Goal: Information Seeking & Learning: Learn about a topic

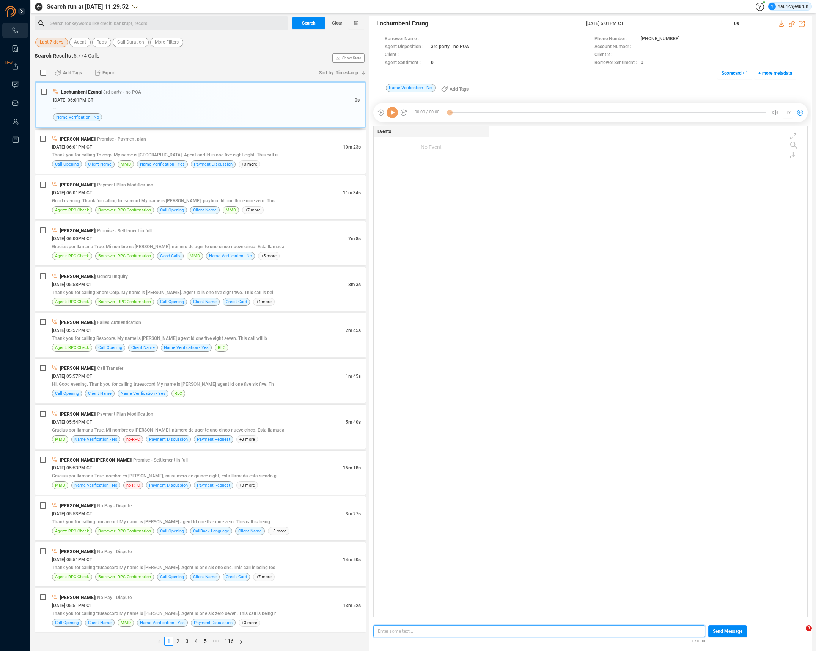
scroll to position [489, 314]
click at [49, 41] on span "Last 7 days" at bounding box center [52, 42] width 24 height 9
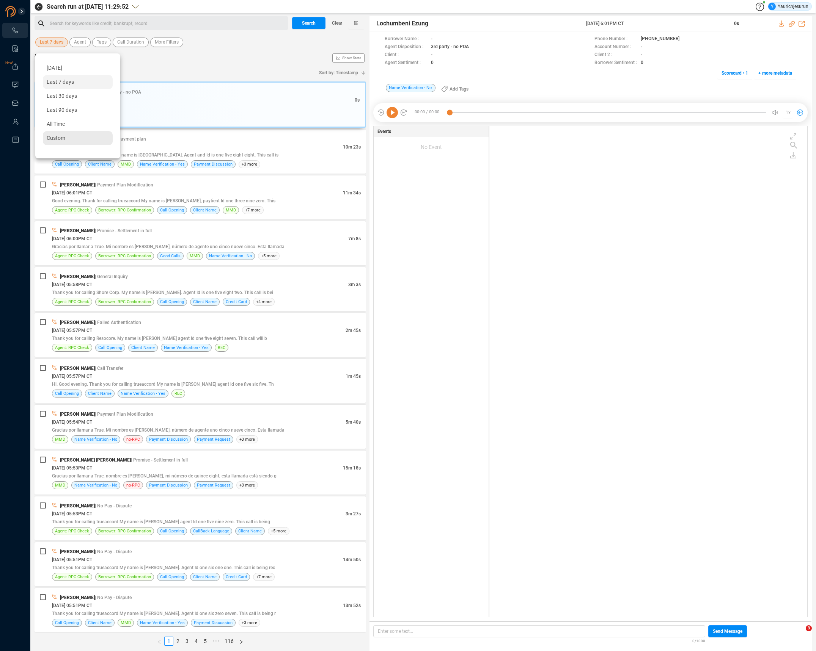
click at [59, 140] on span "Custom" at bounding box center [56, 138] width 19 height 6
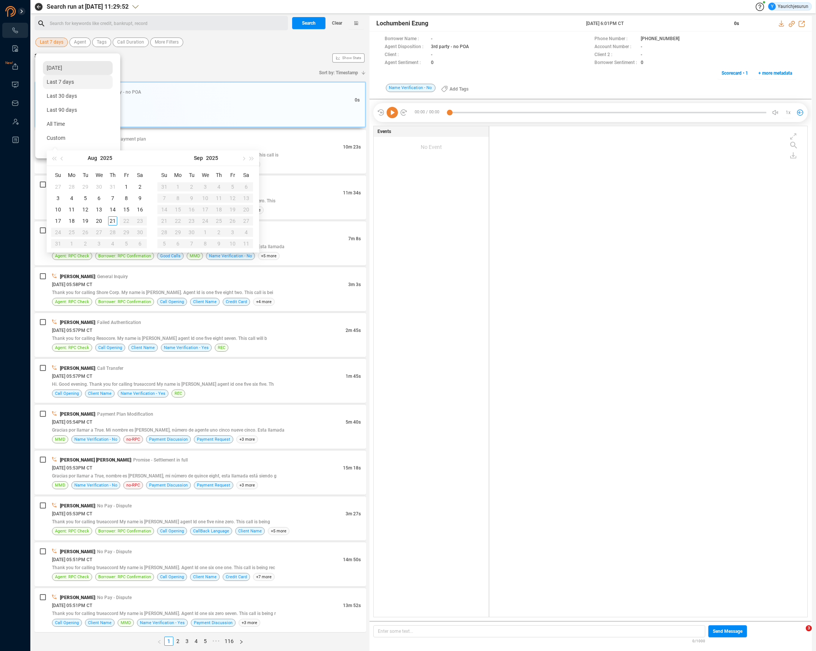
click at [53, 67] on span "Yesterday" at bounding box center [55, 68] width 16 height 6
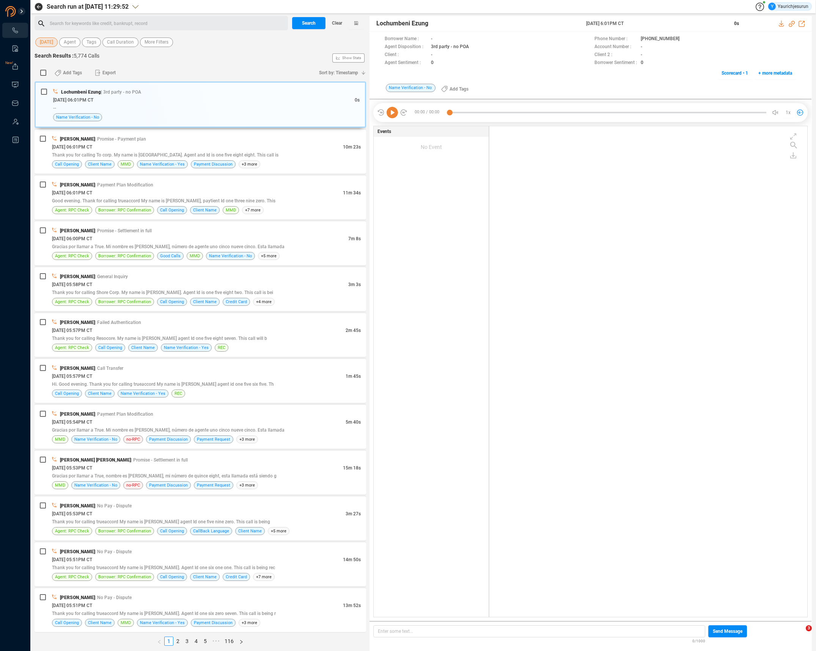
drag, startPoint x: 163, startPoint y: 63, endPoint x: 161, endPoint y: 59, distance: 4.3
click at [163, 63] on div "Search Results : 5,774 Calls Show Stats" at bounding box center [200, 58] width 331 height 12
click at [160, 46] on span "More Filters" at bounding box center [156, 42] width 24 height 9
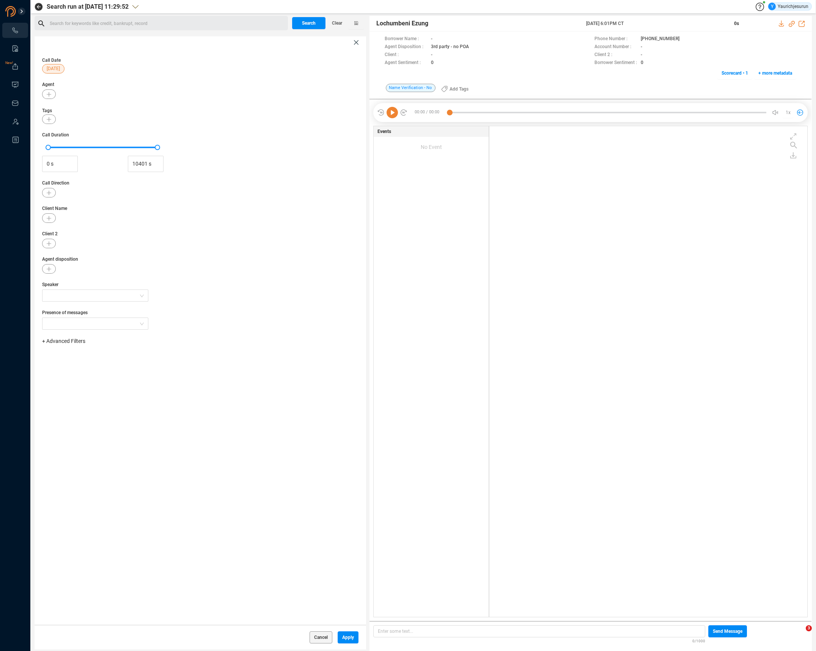
click at [337, 638] on div "Cancel Apply" at bounding box center [200, 637] width 331 height 25
click at [344, 637] on span "Apply" at bounding box center [348, 638] width 12 height 12
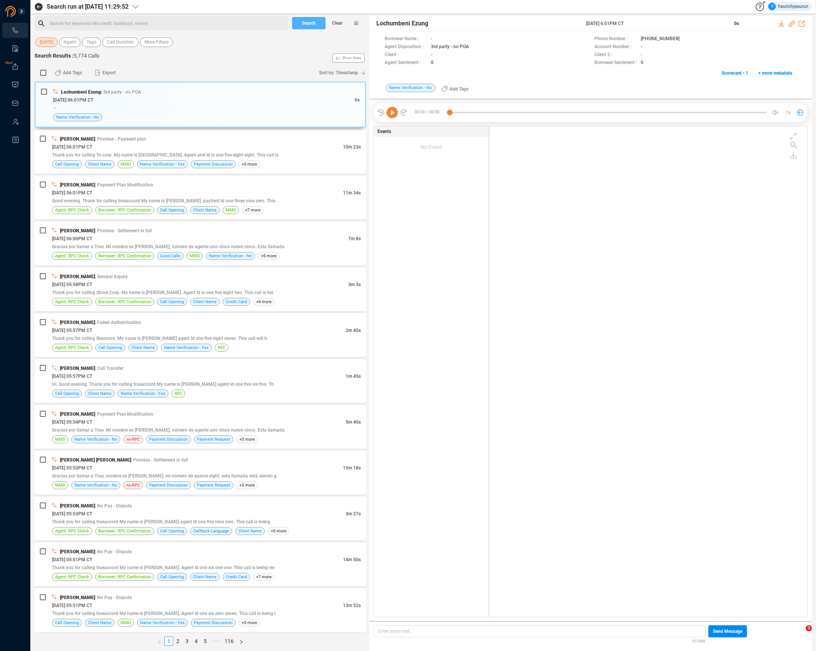
click at [301, 25] on button "Search" at bounding box center [308, 23] width 33 height 12
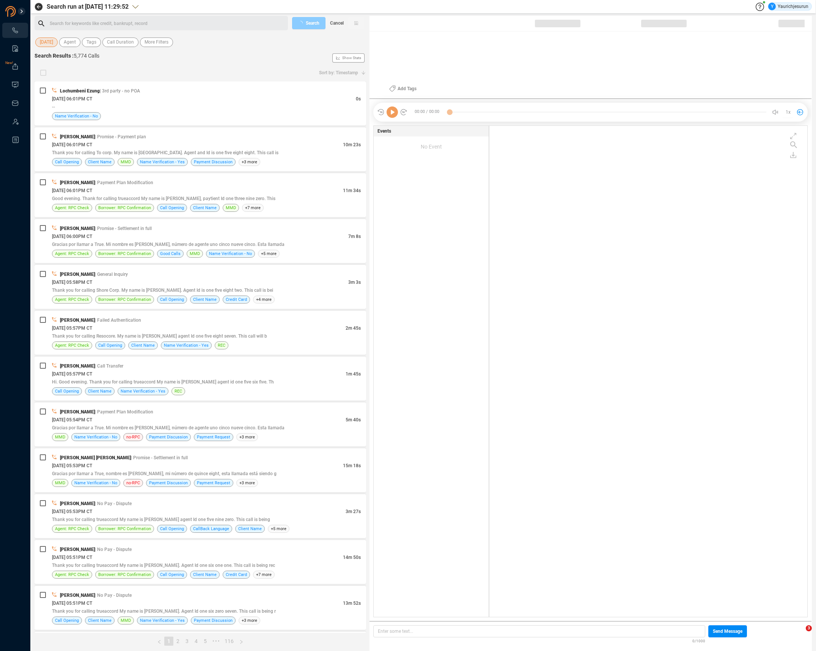
scroll to position [489, 314]
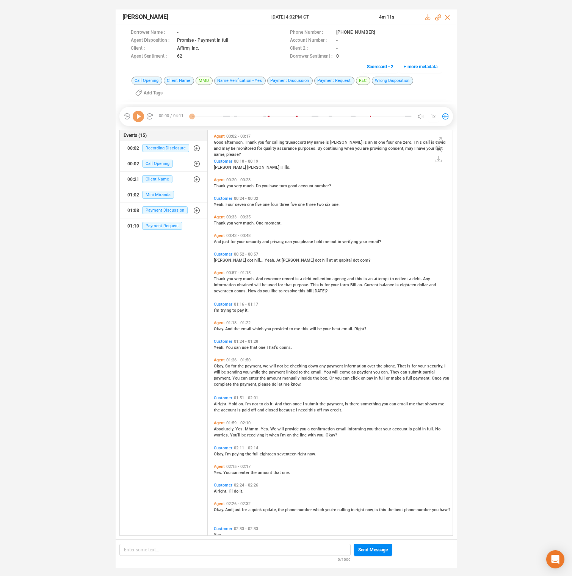
scroll to position [403, 241]
click at [140, 117] on icon at bounding box center [138, 116] width 11 height 11
click at [290, 279] on span "record" at bounding box center [288, 278] width 13 height 5
click at [285, 244] on span "can" at bounding box center [289, 241] width 8 height 5
click at [188, 31] on icon at bounding box center [185, 33] width 6 height 6
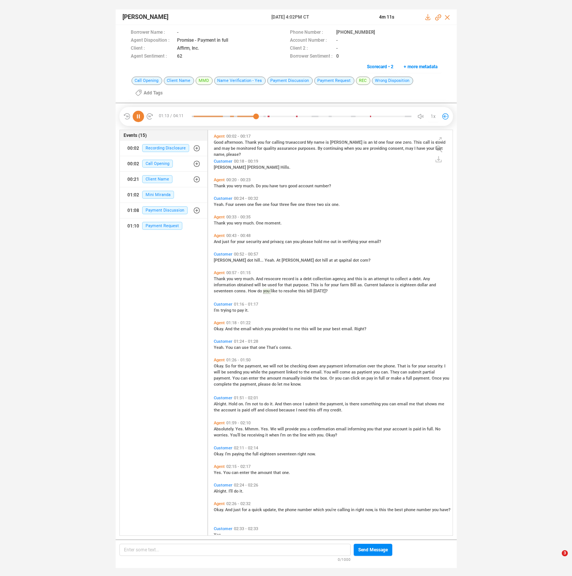
click at [247, 169] on span "adriana" at bounding box center [263, 167] width 33 height 5
click at [227, 367] on span "So" at bounding box center [228, 366] width 6 height 5
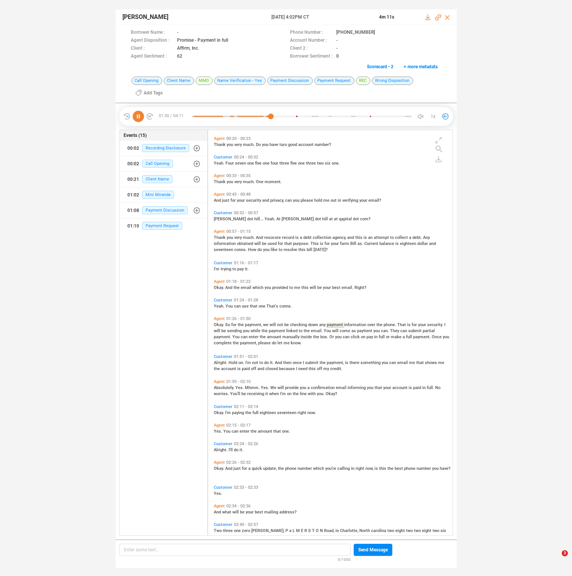
click at [275, 337] on span "amount" at bounding box center [275, 336] width 16 height 5
click at [218, 363] on span "Alright." at bounding box center [221, 362] width 15 height 5
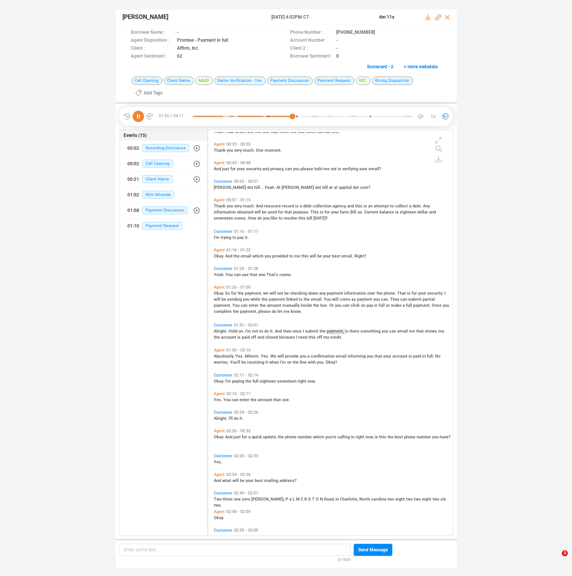
click at [225, 358] on span "Absolutely." at bounding box center [225, 356] width 22 height 5
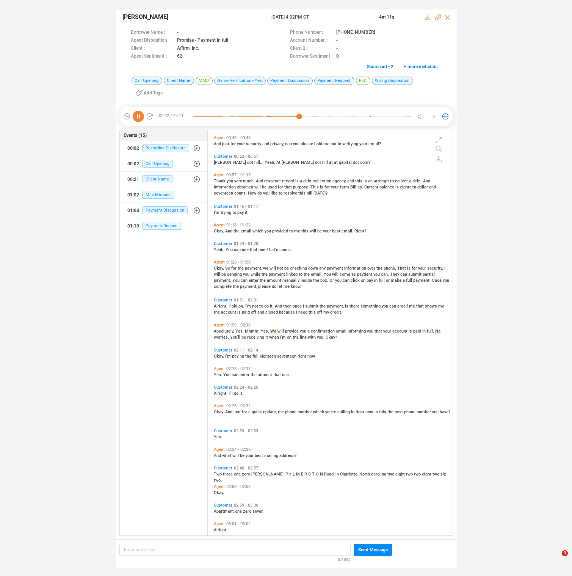
click at [216, 413] on span "Okay." at bounding box center [219, 411] width 11 height 5
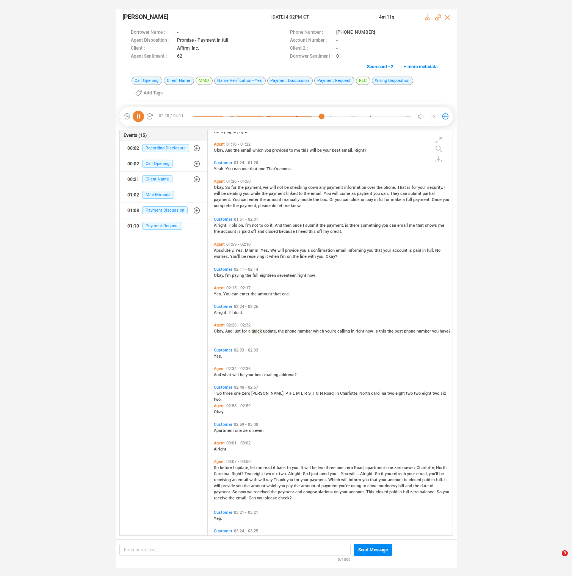
click at [224, 468] on span "before" at bounding box center [226, 467] width 13 height 5
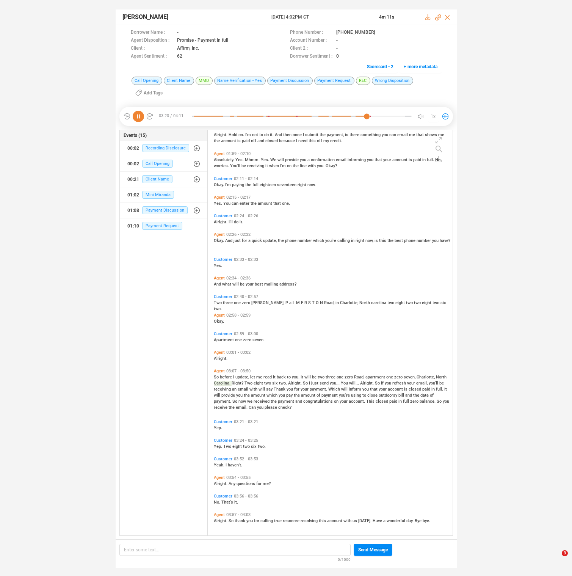
click at [323, 396] on span "payment" at bounding box center [330, 395] width 17 height 5
click at [263, 402] on span "received" at bounding box center [262, 401] width 17 height 5
click at [265, 521] on span "calling" at bounding box center [267, 520] width 14 height 5
click at [236, 445] on span "eight" at bounding box center [237, 446] width 11 height 5
click at [224, 184] on span "Okay." at bounding box center [219, 184] width 11 height 5
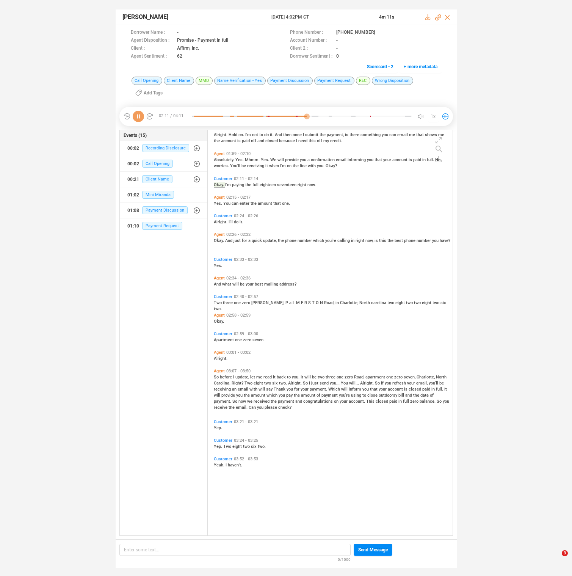
scroll to position [120, 0]
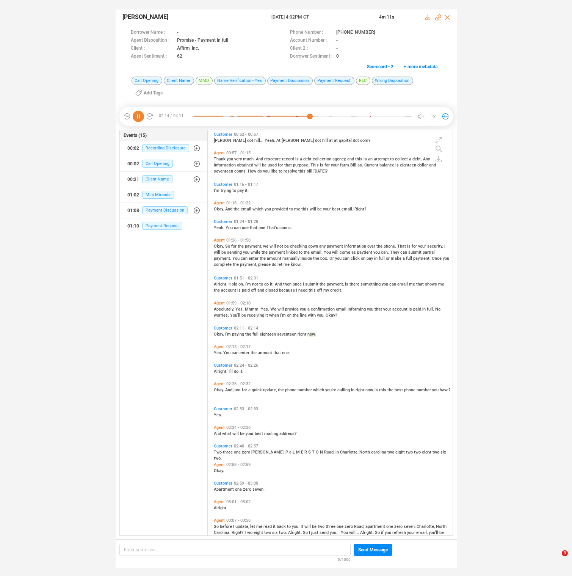
click at [232, 353] on span "can" at bounding box center [236, 352] width 8 height 5
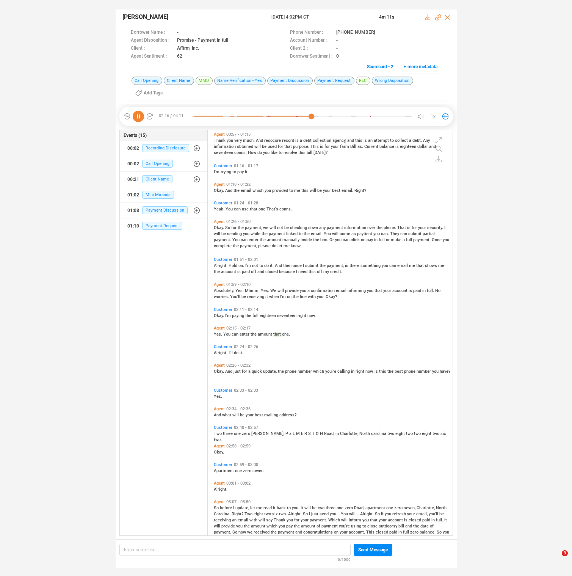
click at [227, 369] on span "And" at bounding box center [229, 371] width 8 height 5
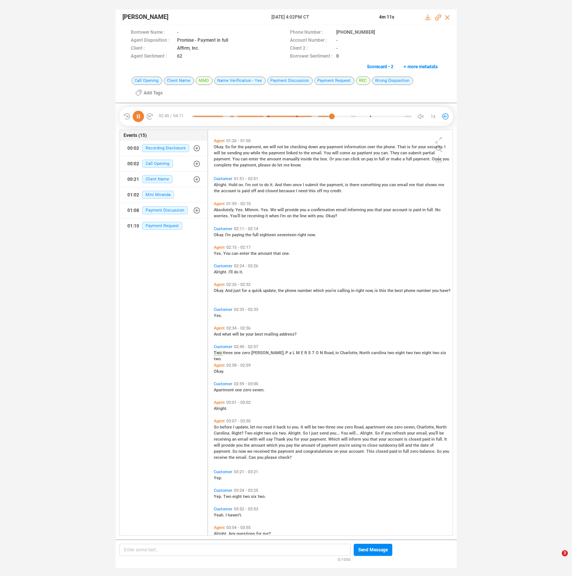
scroll to position [238, 0]
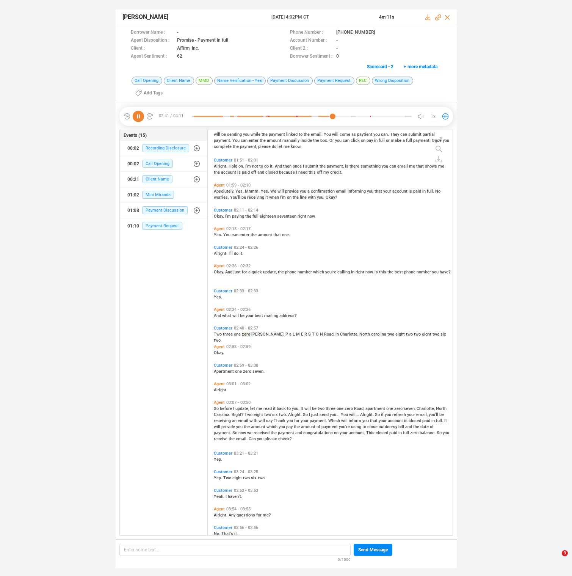
click at [140, 118] on icon at bounding box center [138, 116] width 11 height 11
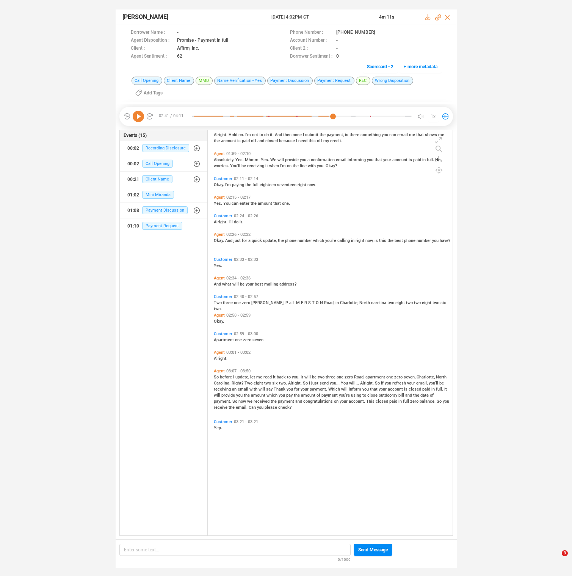
scroll to position [0, 0]
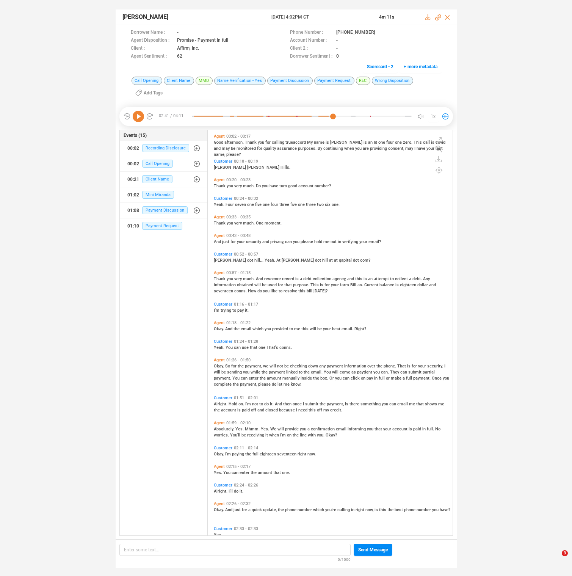
click at [272, 185] on span "have" at bounding box center [275, 186] width 10 height 5
click at [140, 117] on icon at bounding box center [138, 116] width 11 height 11
click at [229, 203] on span "Four" at bounding box center [230, 204] width 9 height 5
click at [221, 240] on span "And" at bounding box center [218, 241] width 8 height 5
click at [216, 261] on span "Adriana" at bounding box center [230, 260] width 33 height 5
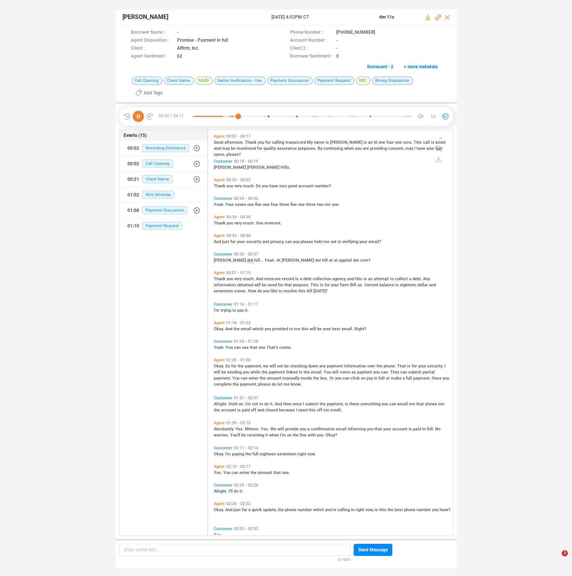
click at [216, 309] on span "I'm" at bounding box center [217, 310] width 7 height 5
click at [218, 328] on span "Okay." at bounding box center [219, 328] width 11 height 5
click at [217, 348] on span "Yeah." at bounding box center [220, 347] width 12 height 5
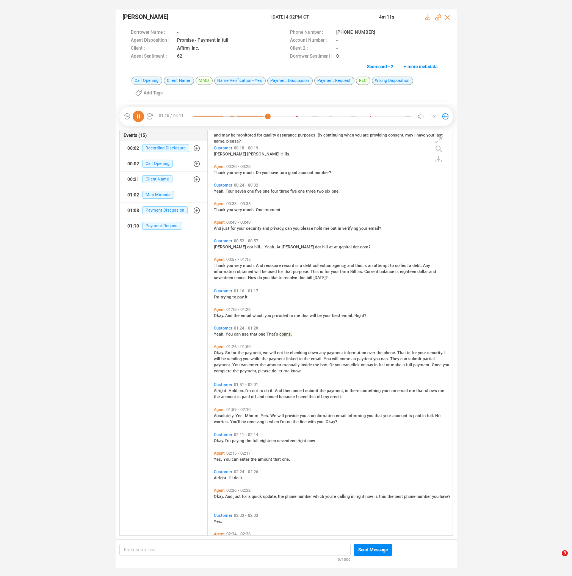
scroll to position [41, 0]
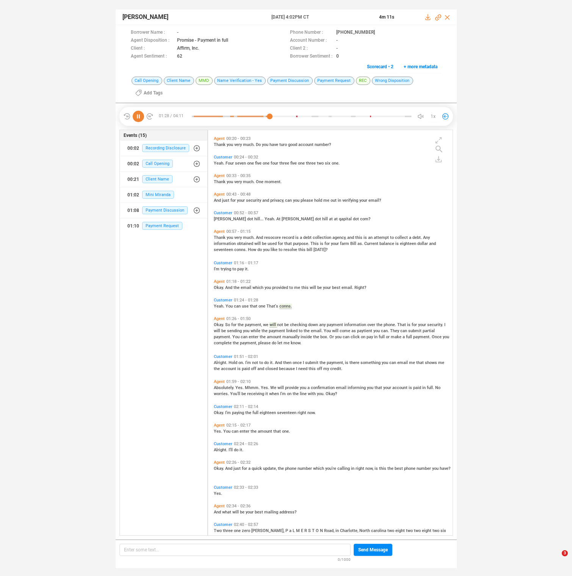
click at [365, 329] on span "paytient" at bounding box center [365, 330] width 16 height 5
click at [293, 336] on span "manually" at bounding box center [291, 336] width 18 height 5
click at [223, 362] on span "Alright." at bounding box center [221, 362] width 15 height 5
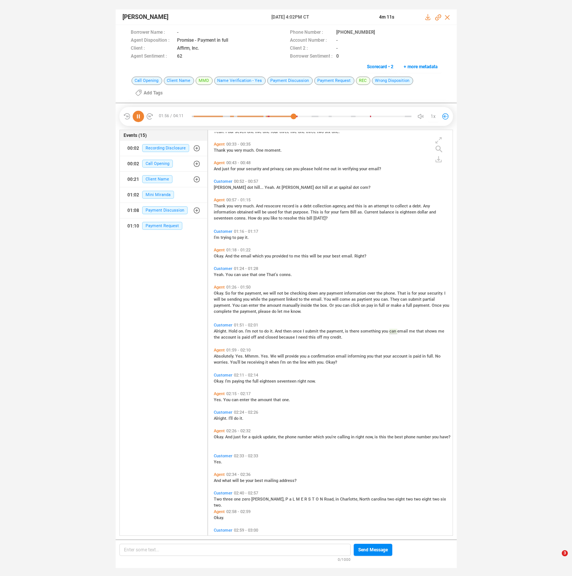
click at [223, 354] on span "Absolutely." at bounding box center [225, 356] width 22 height 5
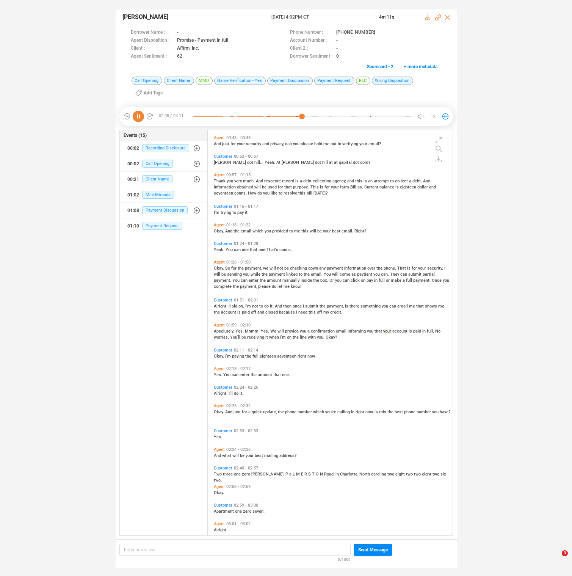
click at [220, 355] on span "Okay." at bounding box center [219, 356] width 11 height 5
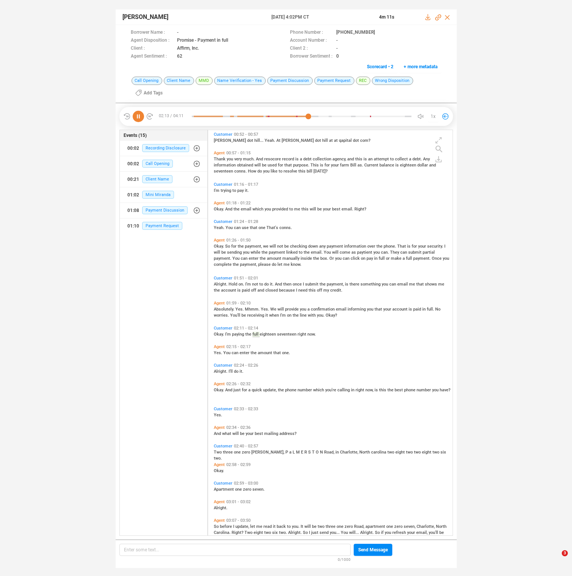
click at [215, 354] on span "Yes." at bounding box center [218, 352] width 9 height 5
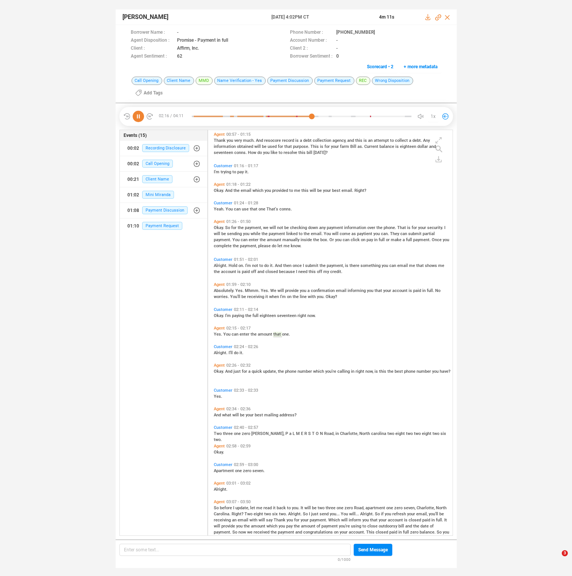
click at [215, 370] on span "Okay." at bounding box center [219, 371] width 11 height 5
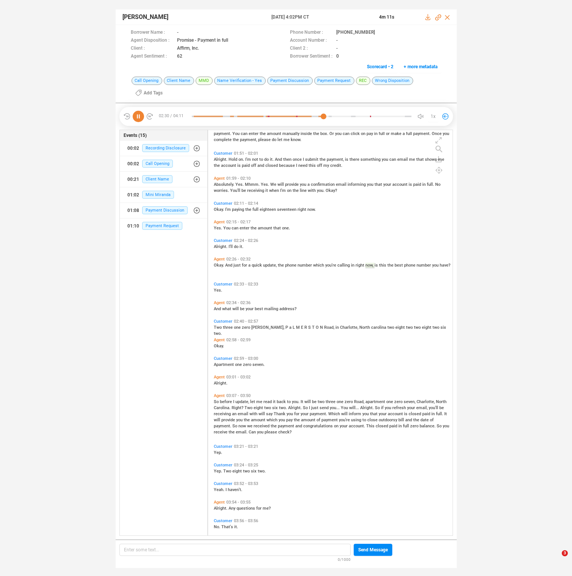
scroll to position [269, 0]
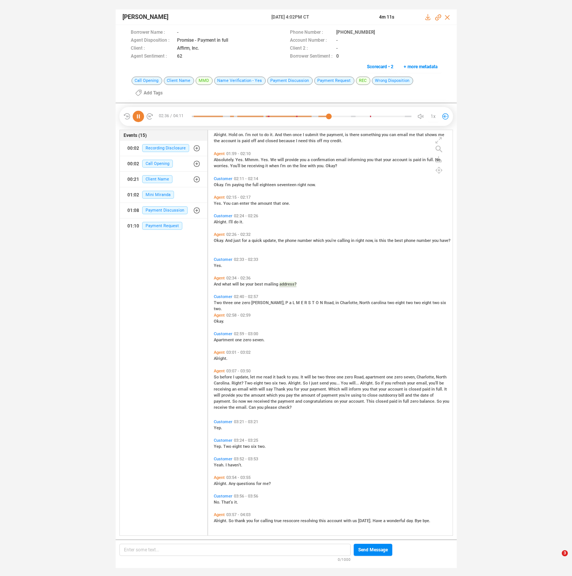
click at [221, 376] on span "before" at bounding box center [226, 377] width 13 height 5
click at [270, 395] on span "which" at bounding box center [273, 395] width 12 height 5
click at [216, 427] on span "Yep." at bounding box center [218, 427] width 8 height 5
click at [139, 113] on icon at bounding box center [138, 116] width 11 height 11
click at [218, 302] on span "Two" at bounding box center [218, 302] width 9 height 5
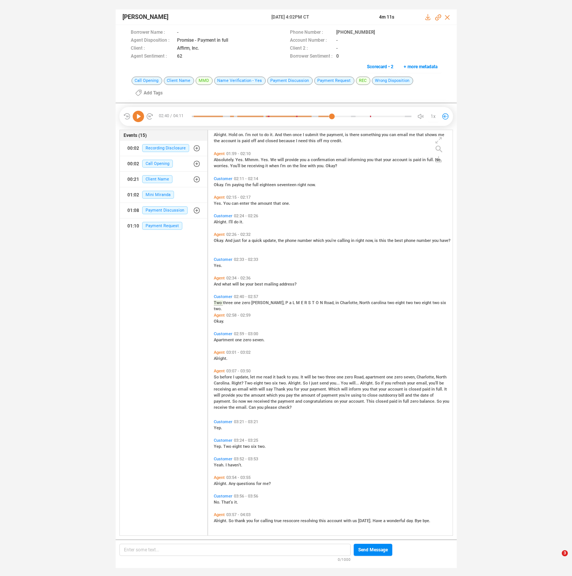
scroll to position [238, 0]
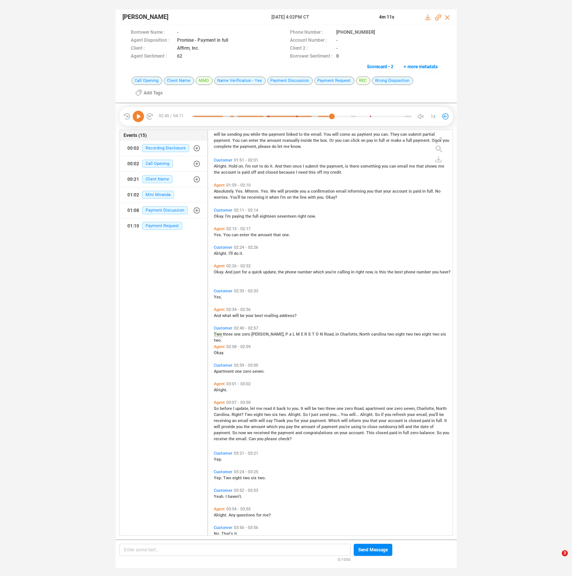
click at [440, 274] on span "have?" at bounding box center [445, 272] width 11 height 5
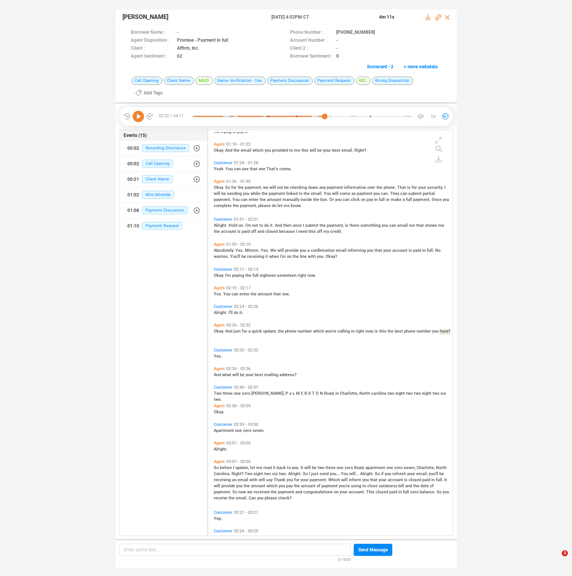
click at [137, 113] on icon at bounding box center [138, 116] width 11 height 11
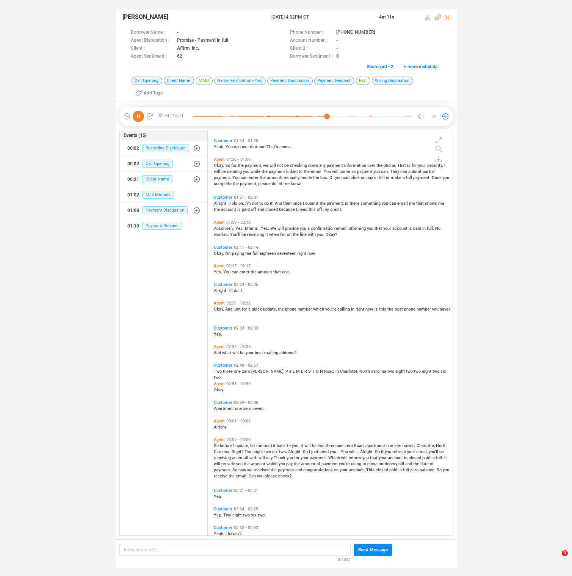
click at [232, 306] on div "Okay. And just for a quick update, the phone number which you're calling in rig…" at bounding box center [332, 309] width 237 height 6
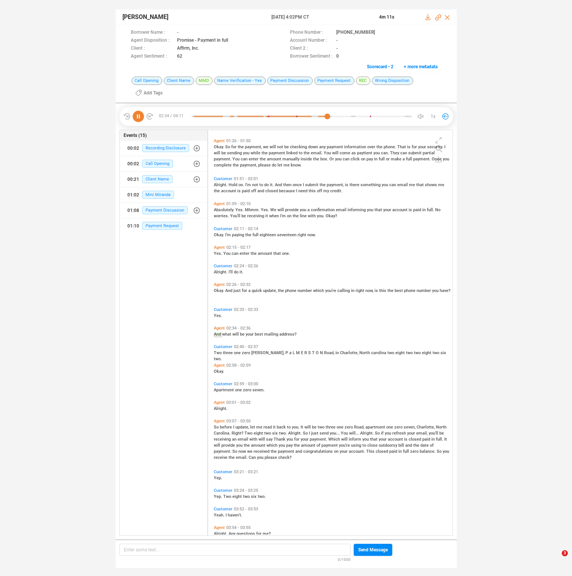
click at [229, 307] on span "Customer" at bounding box center [223, 309] width 19 height 5
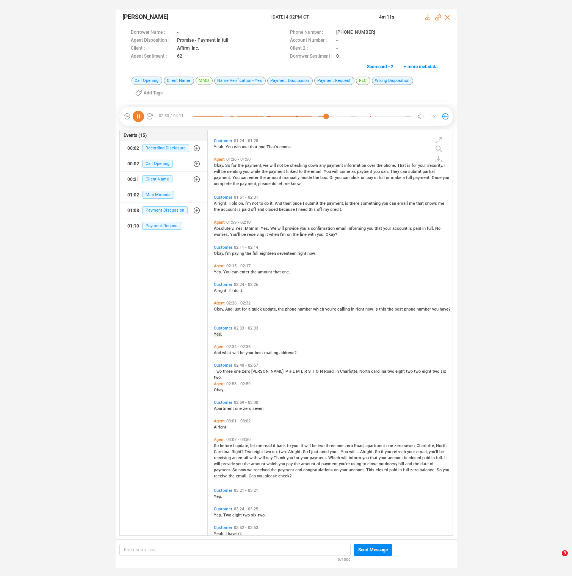
click at [230, 307] on span "And" at bounding box center [229, 309] width 8 height 5
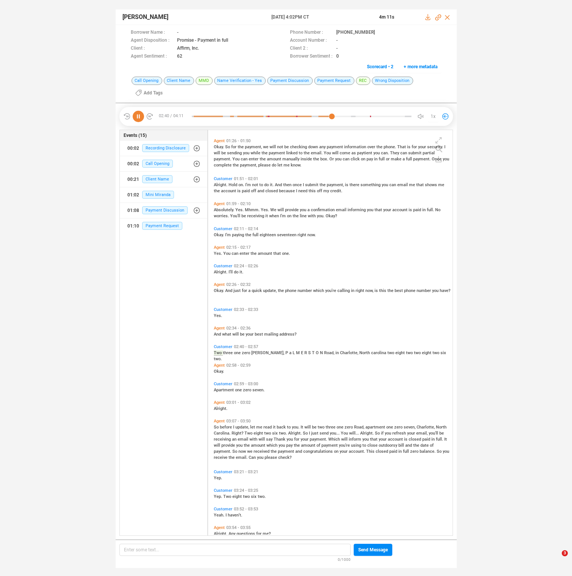
scroll to position [238, 0]
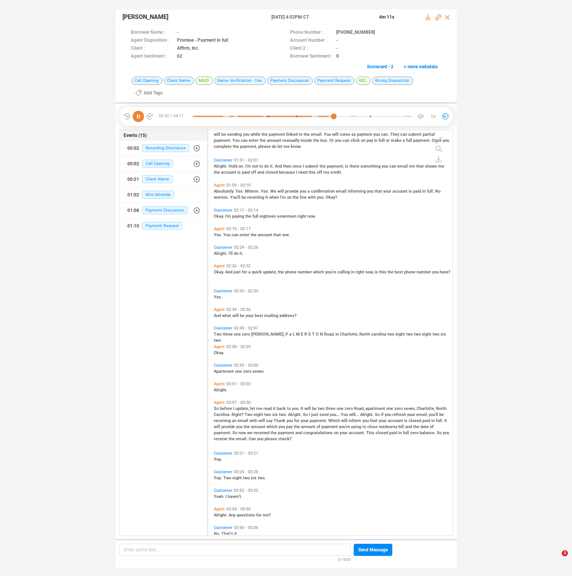
click at [222, 410] on span "before" at bounding box center [226, 408] width 13 height 5
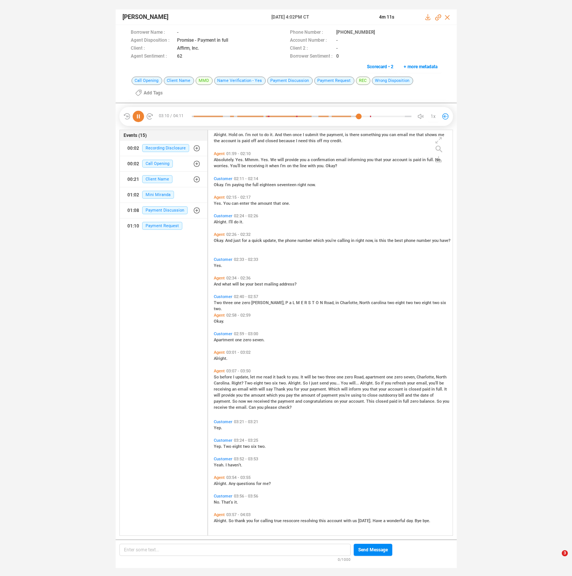
click at [245, 383] on span "Two" at bounding box center [249, 383] width 9 height 5
click at [293, 385] on span "Alright." at bounding box center [295, 383] width 15 height 5
click at [259, 389] on span "will" at bounding box center [263, 389] width 8 height 5
click at [294, 396] on span "the" at bounding box center [297, 395] width 7 height 5
